Goal: Task Accomplishment & Management: Manage account settings

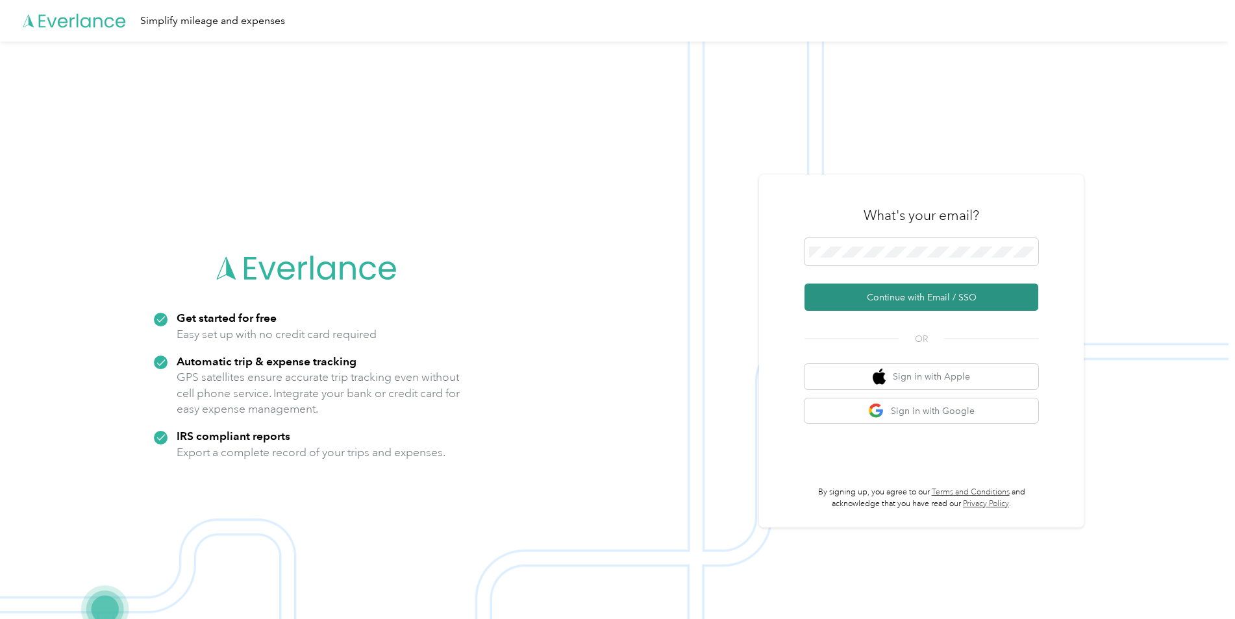
click at [865, 299] on button "Continue with Email / SSO" at bounding box center [921, 297] width 234 height 27
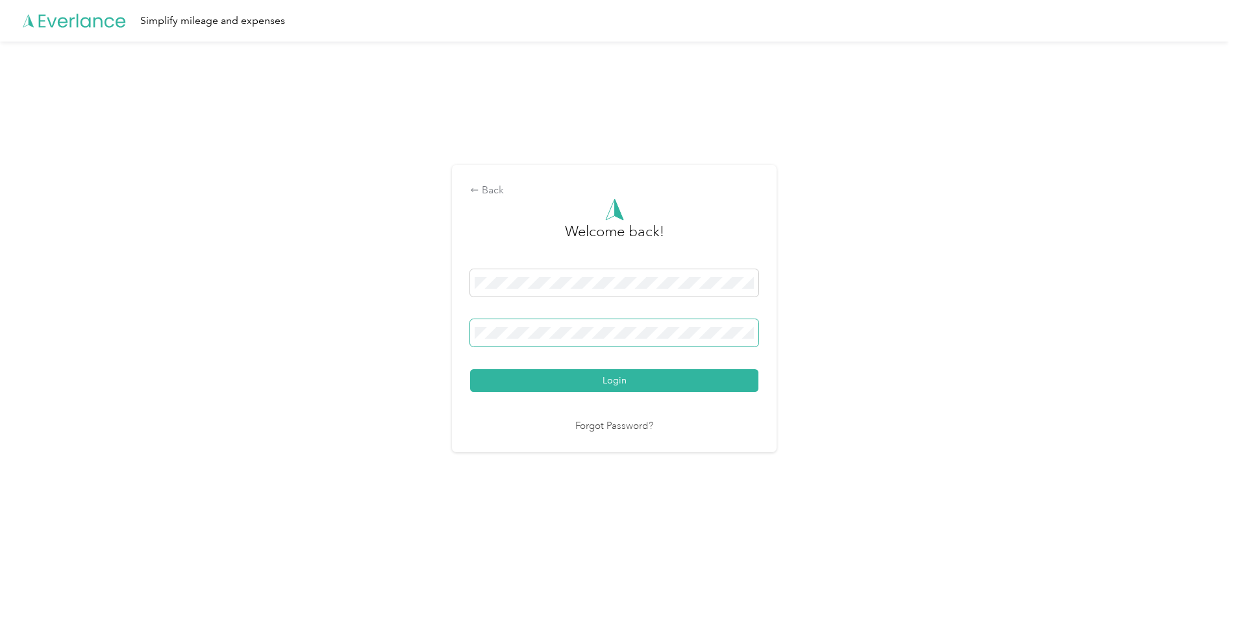
click at [470, 369] on button "Login" at bounding box center [614, 380] width 288 height 23
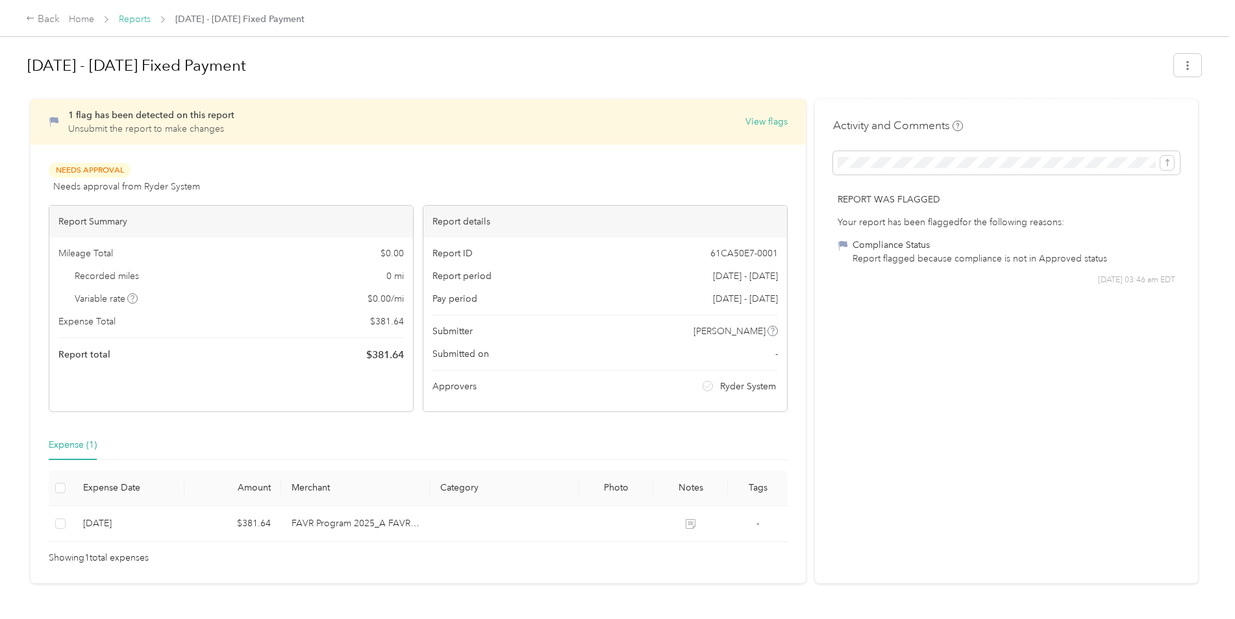
click at [130, 21] on link "Reports" at bounding box center [135, 19] width 32 height 11
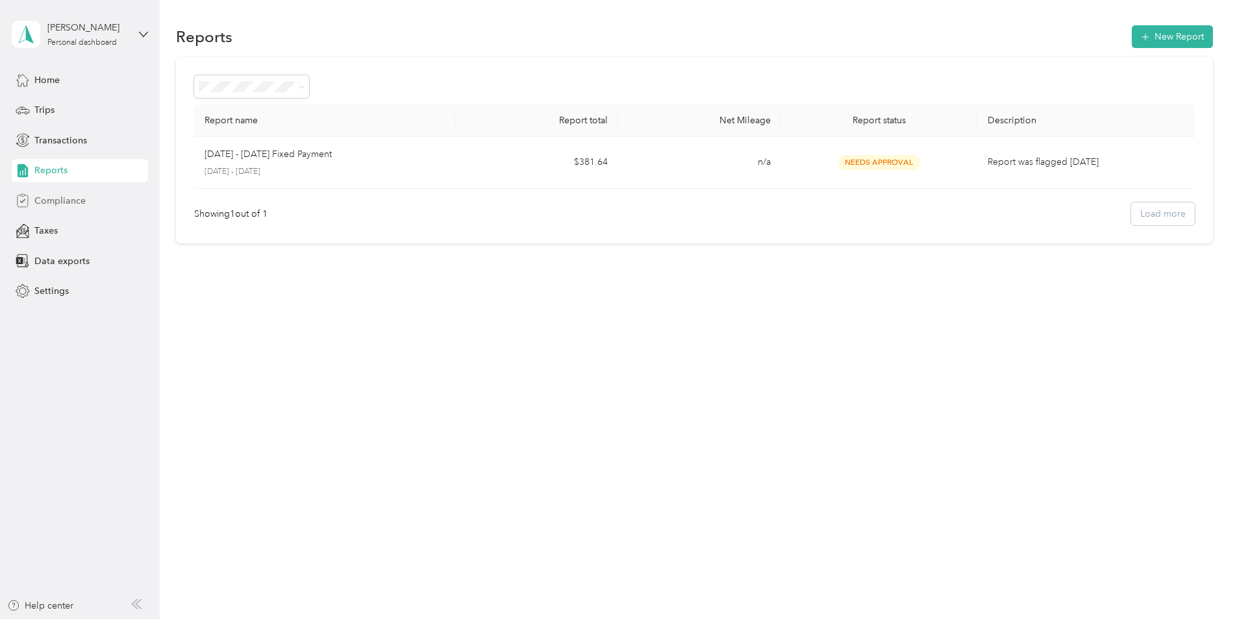
click at [86, 196] on div "Compliance" at bounding box center [80, 200] width 136 height 23
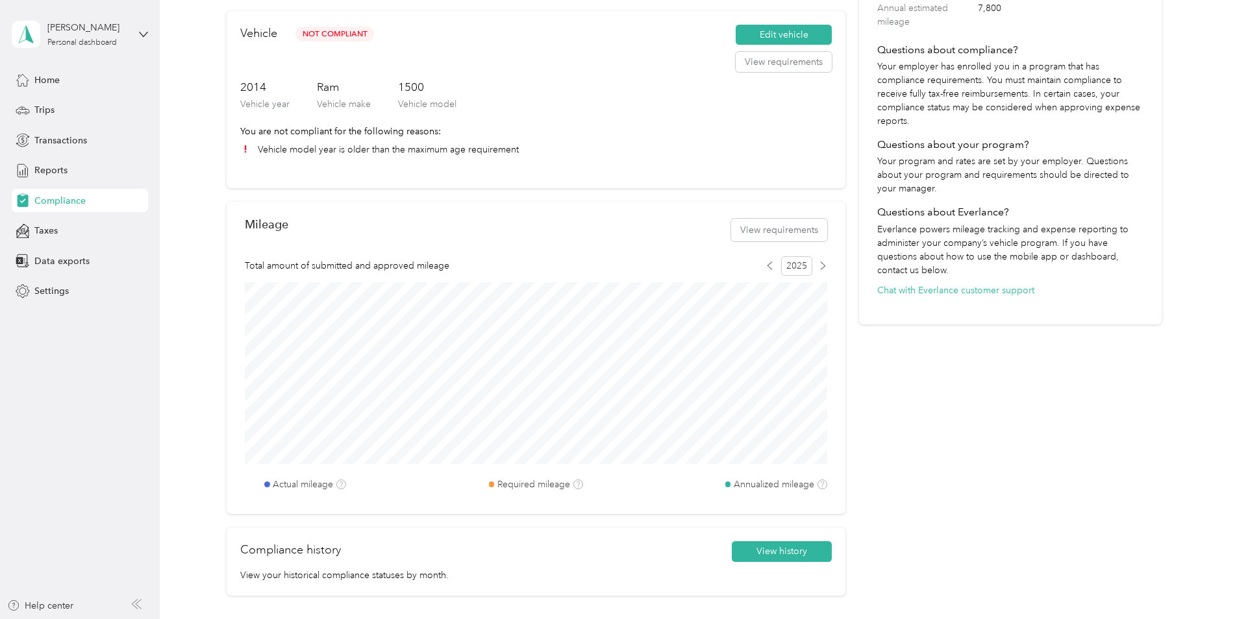
scroll to position [130, 0]
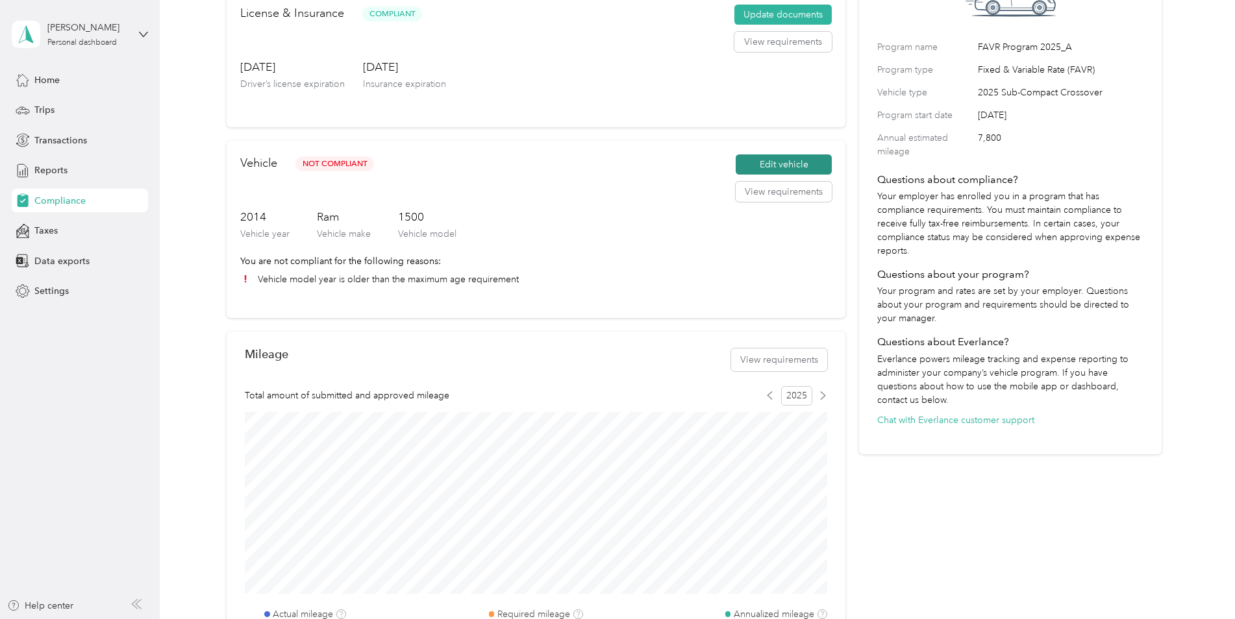
click at [787, 158] on button "Edit vehicle" at bounding box center [783, 164] width 96 height 21
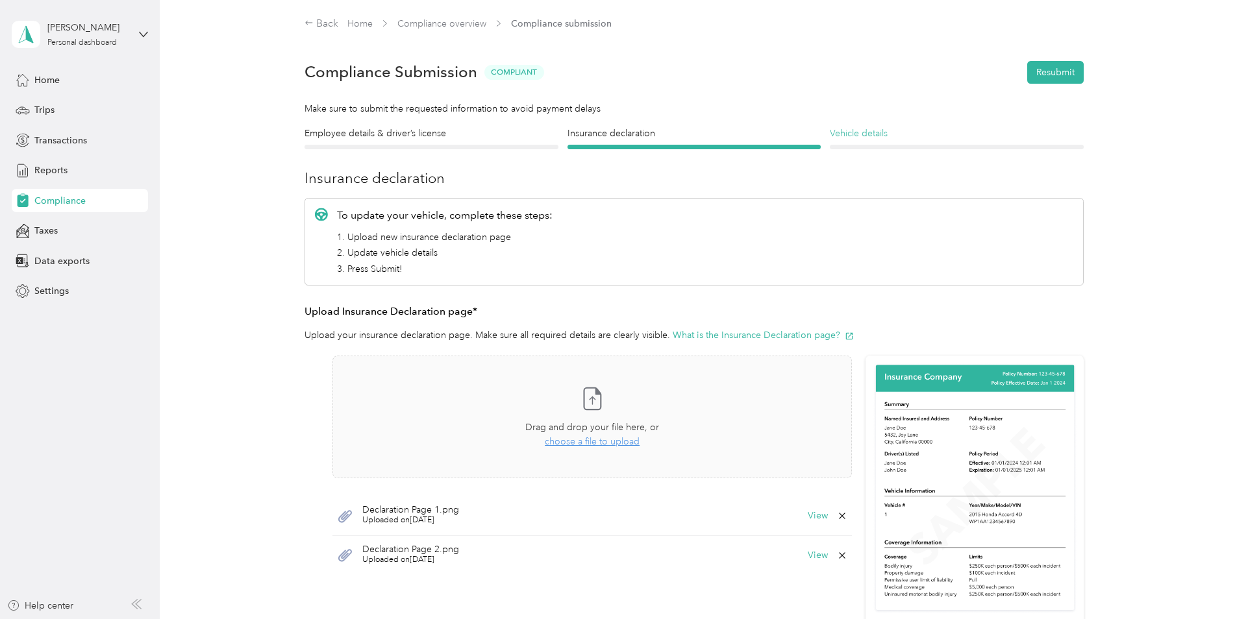
click at [894, 133] on h4 "Vehicle details" at bounding box center [956, 134] width 254 height 14
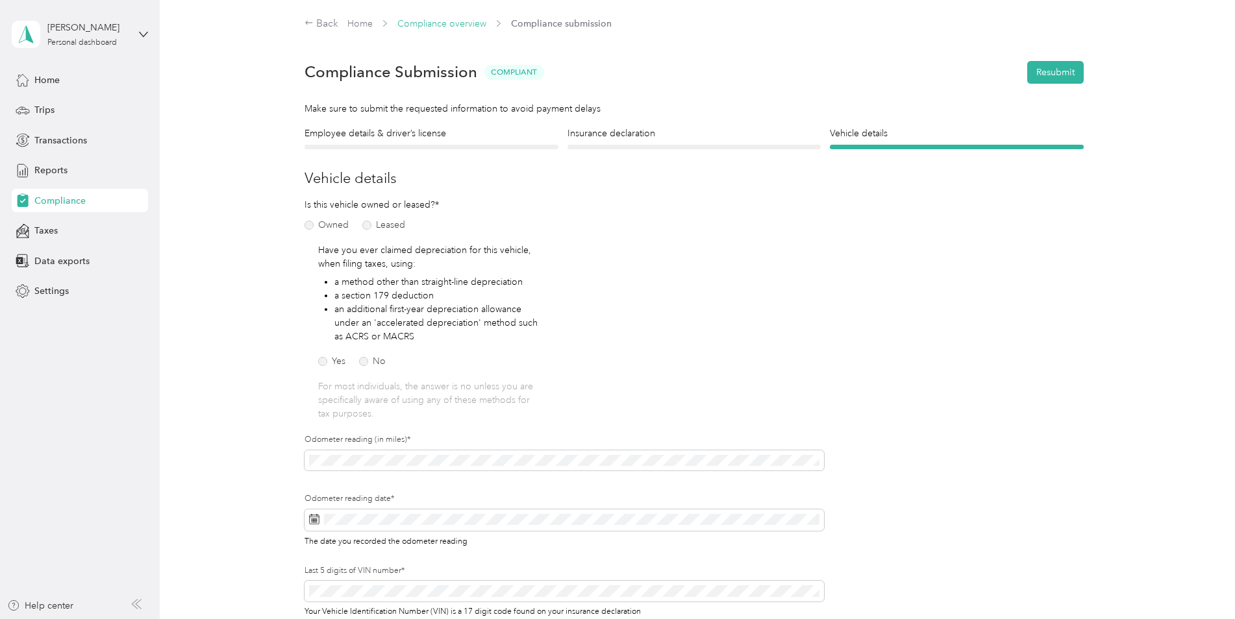
click at [458, 27] on link "Compliance overview" at bounding box center [441, 23] width 89 height 11
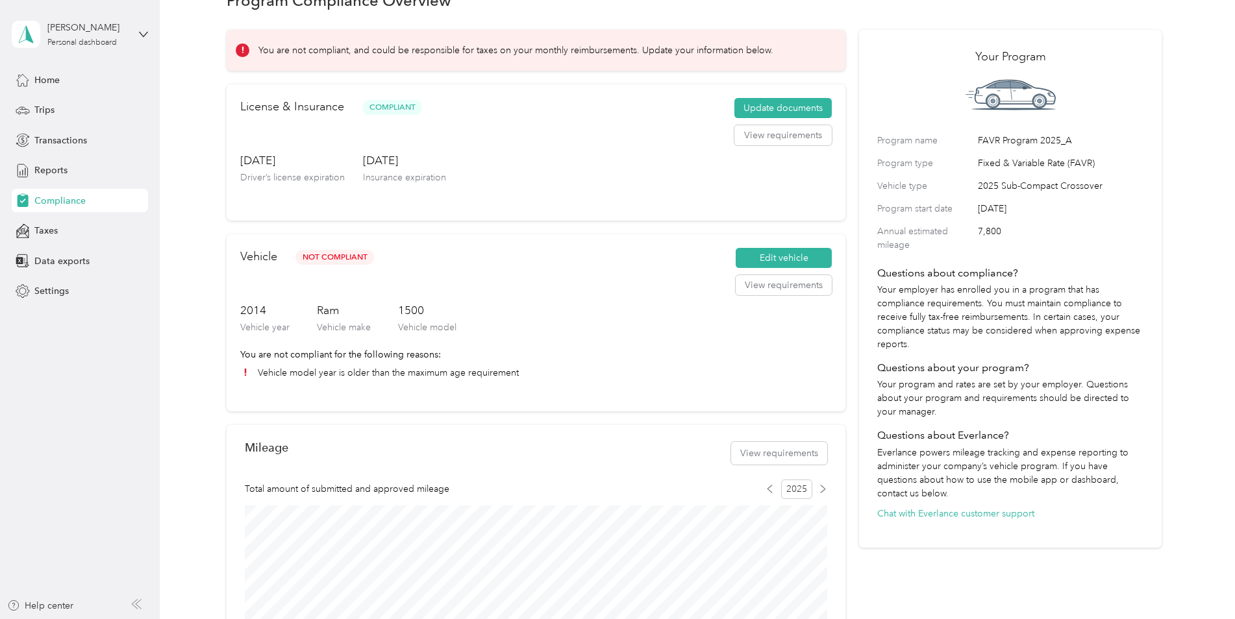
scroll to position [65, 0]
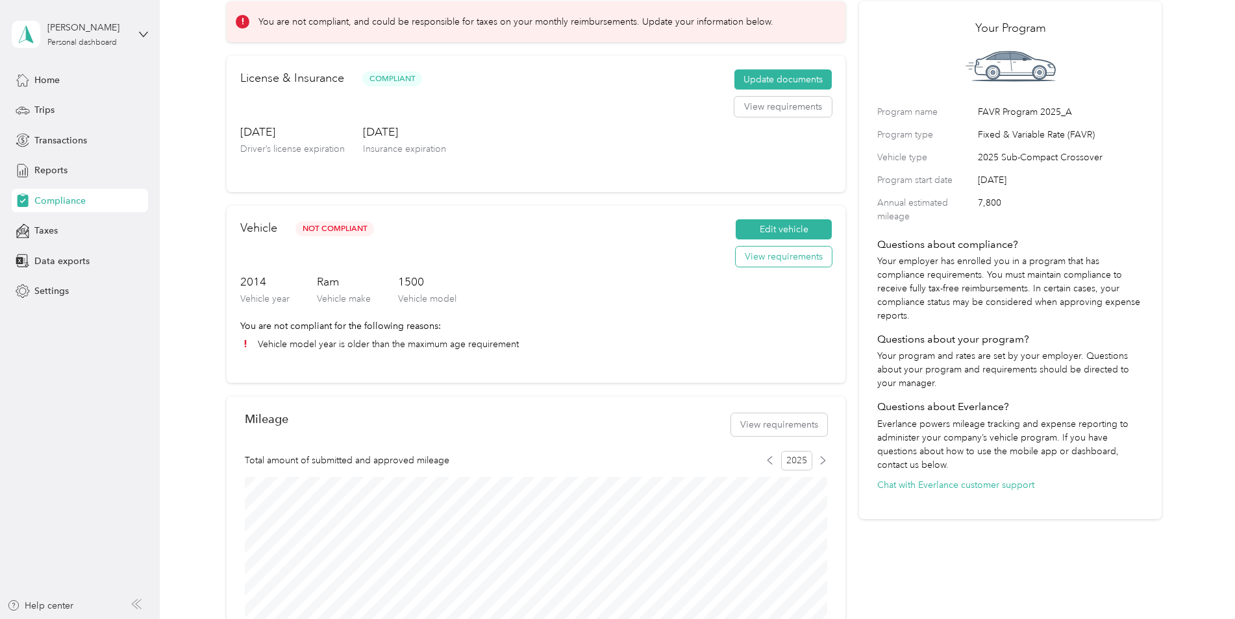
click at [760, 258] on button "View requirements" at bounding box center [783, 257] width 96 height 21
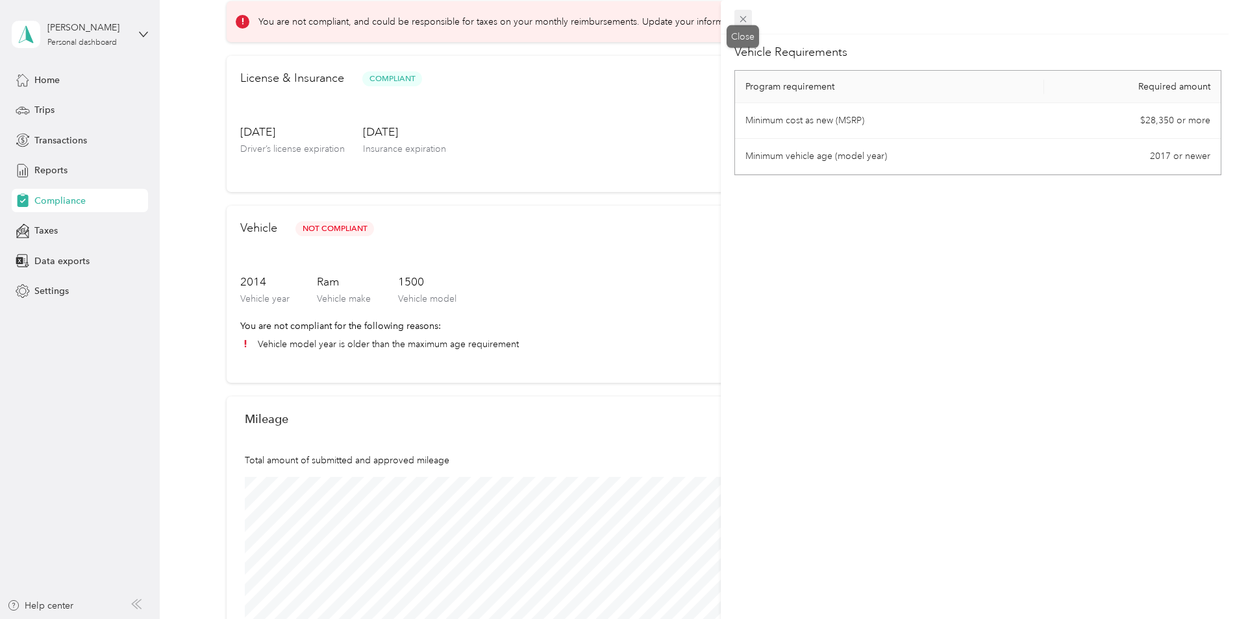
click at [744, 16] on icon at bounding box center [742, 19] width 11 height 11
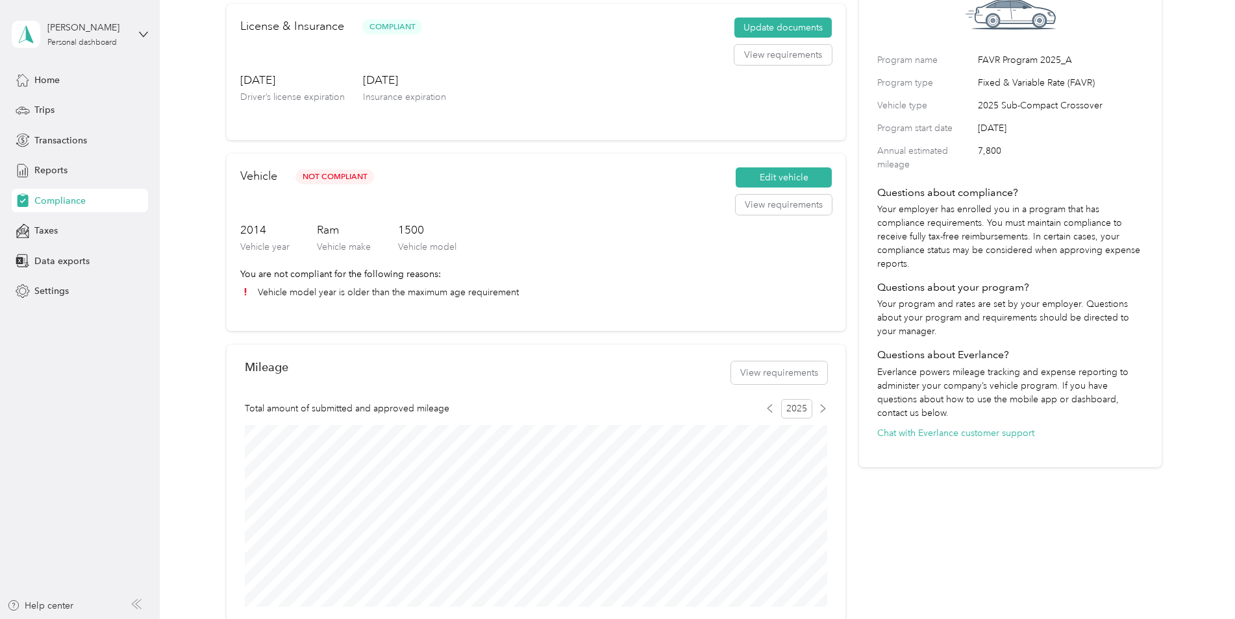
scroll to position [0, 0]
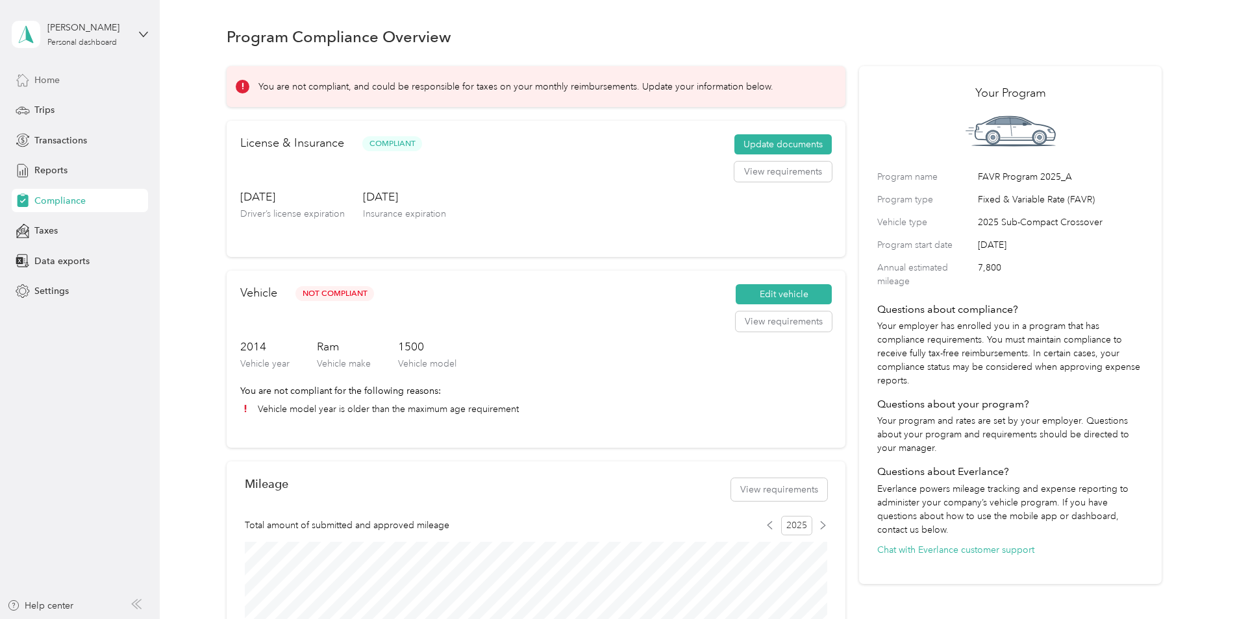
click at [48, 84] on span "Home" at bounding box center [46, 80] width 25 height 14
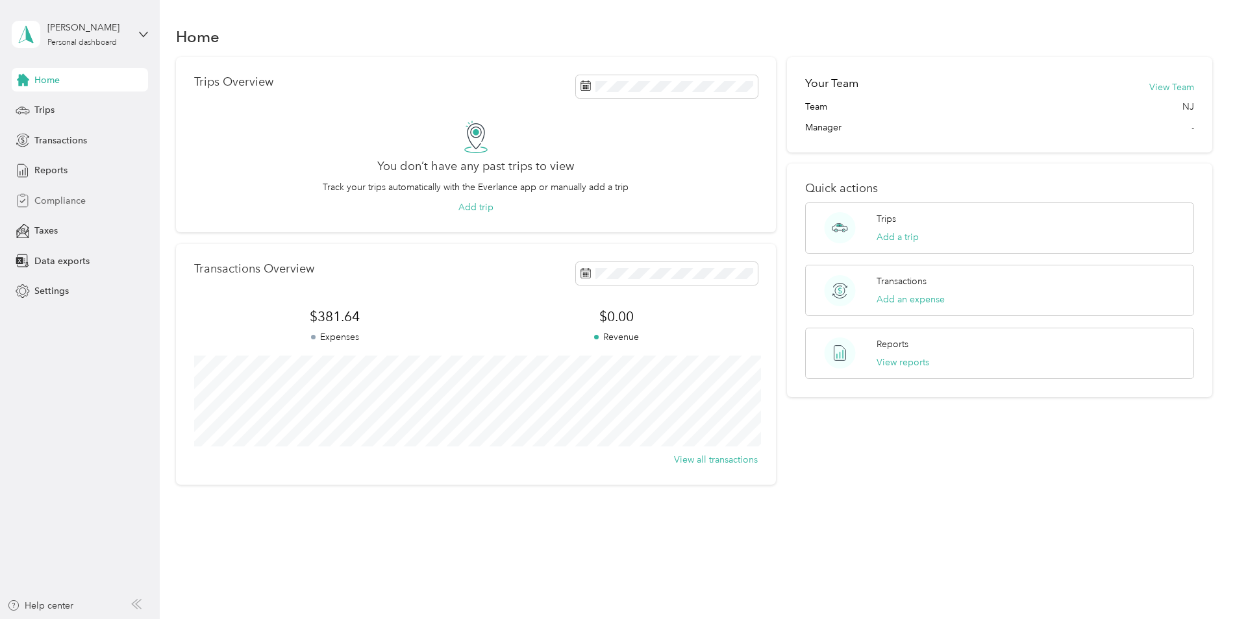
click at [48, 200] on span "Compliance" at bounding box center [59, 201] width 51 height 14
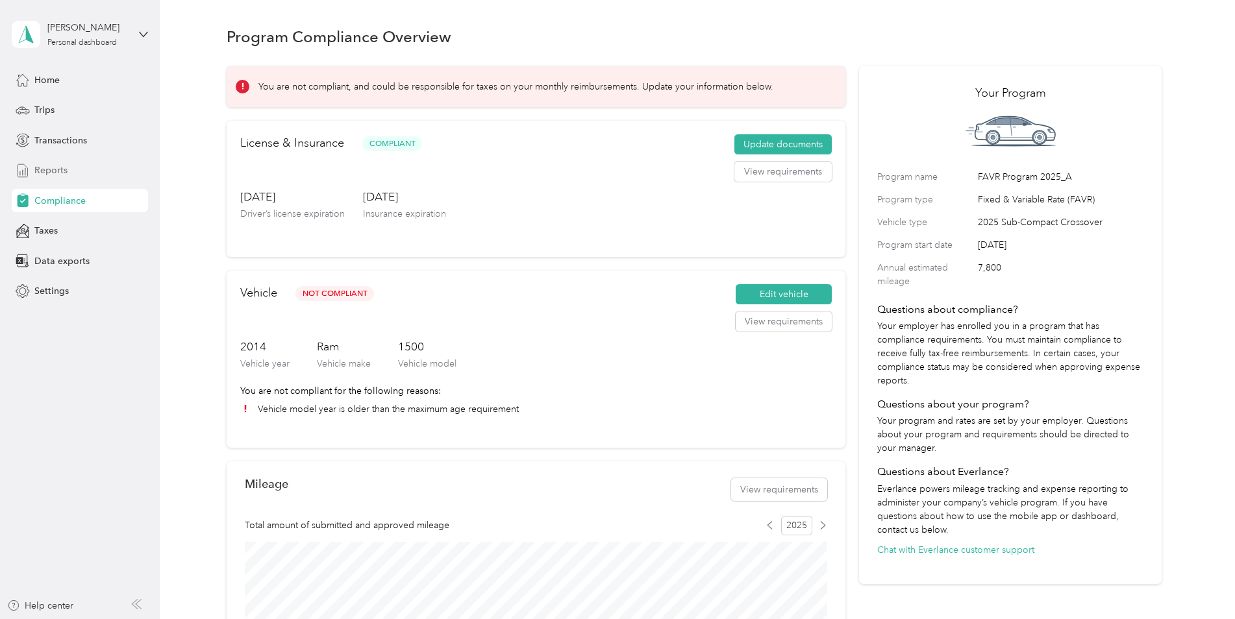
click at [56, 169] on span "Reports" at bounding box center [50, 171] width 33 height 14
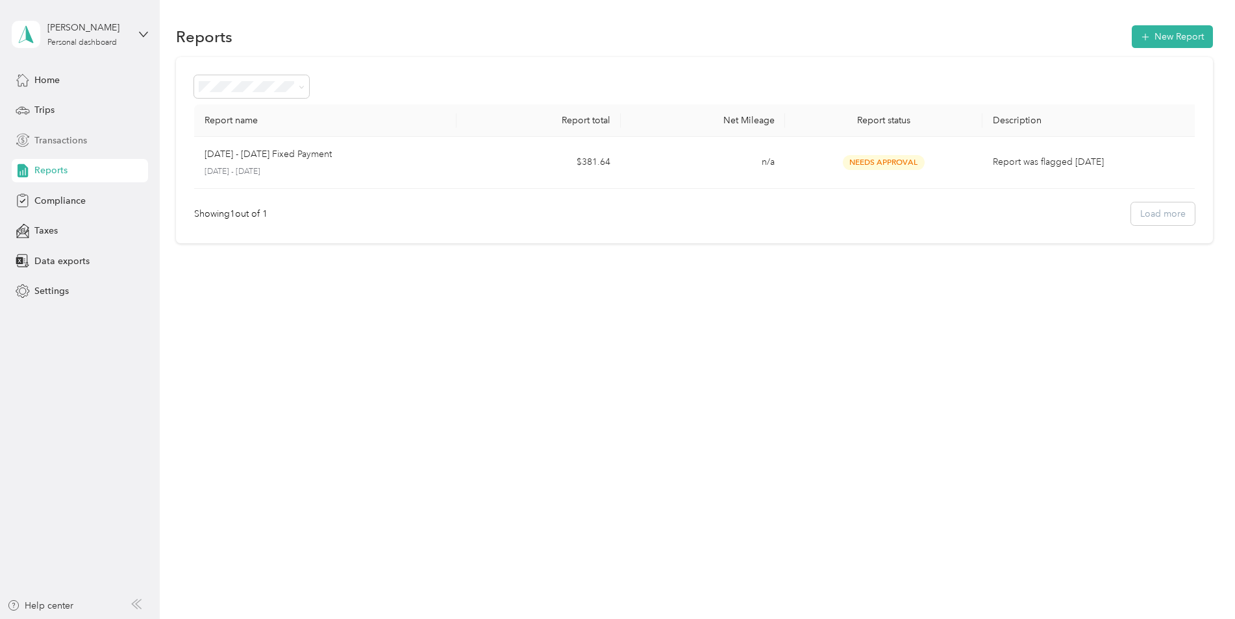
click at [58, 145] on span "Transactions" at bounding box center [60, 141] width 53 height 14
